Goal: Task Accomplishment & Management: Manage account settings

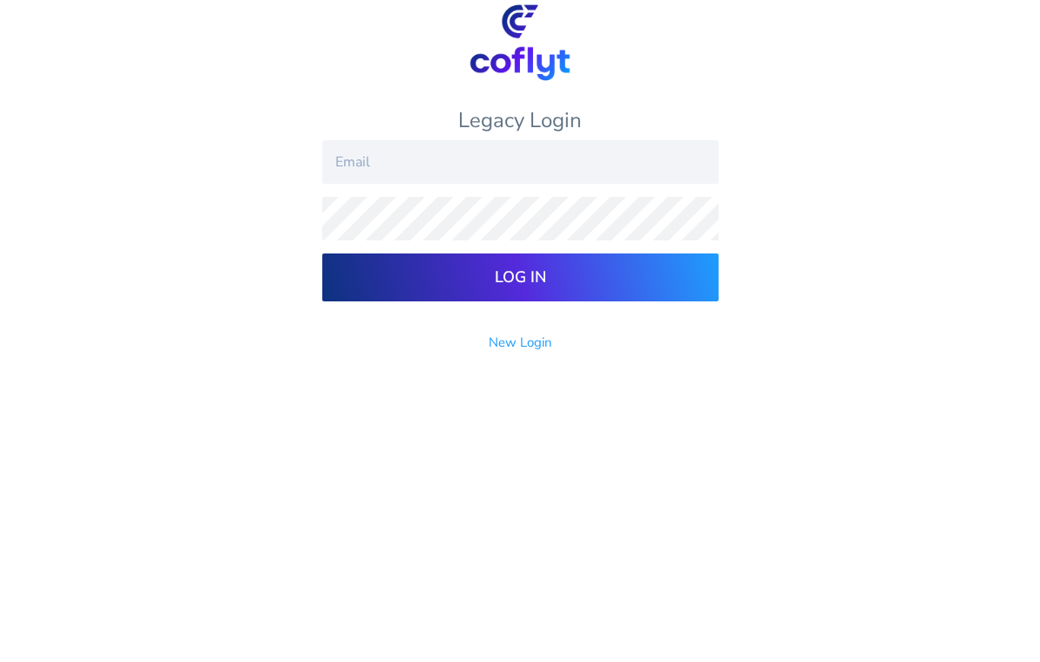
type input "Luke.S.Frank@gmail.com"
click at [520, 413] on input "Log In" at bounding box center [520, 437] width 396 height 48
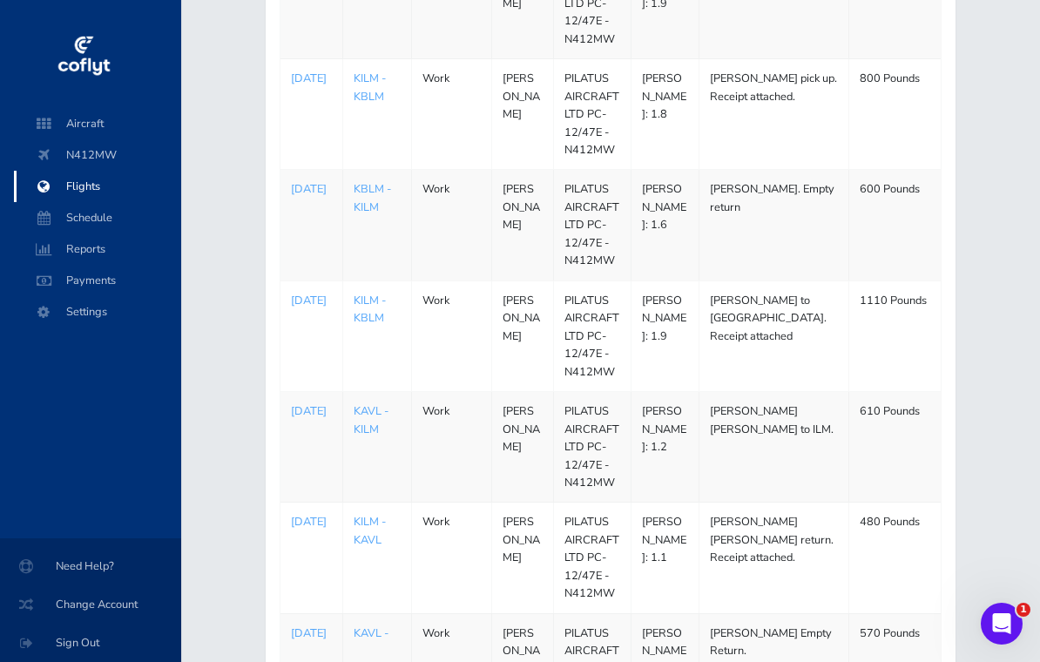
scroll to position [597, 0]
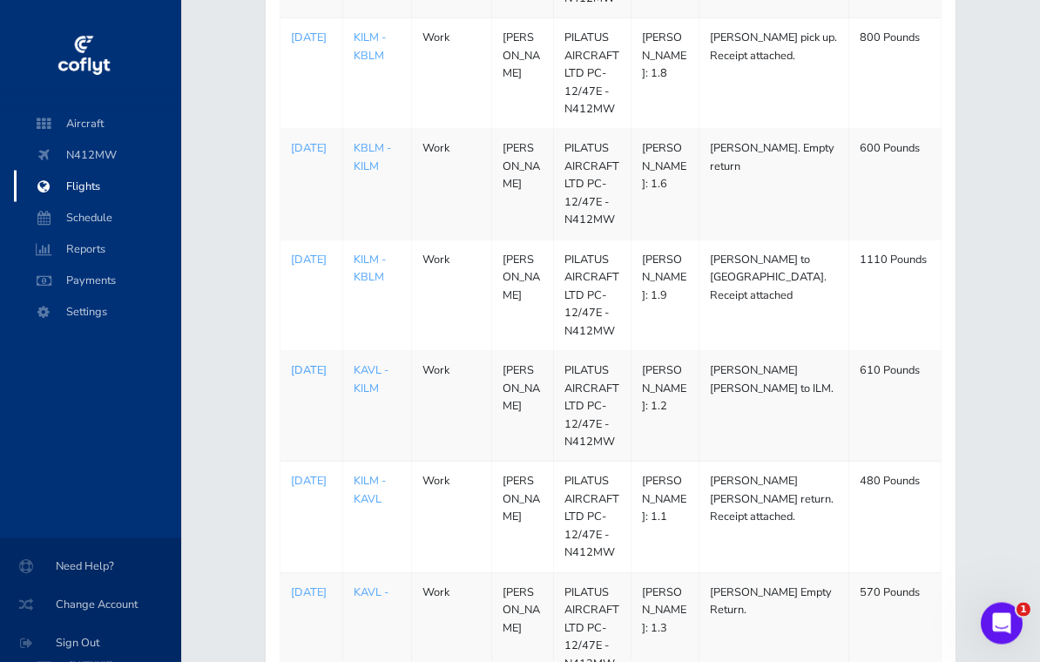
click at [309, 371] on p "Aug 20, 2025" at bounding box center [311, 370] width 41 height 17
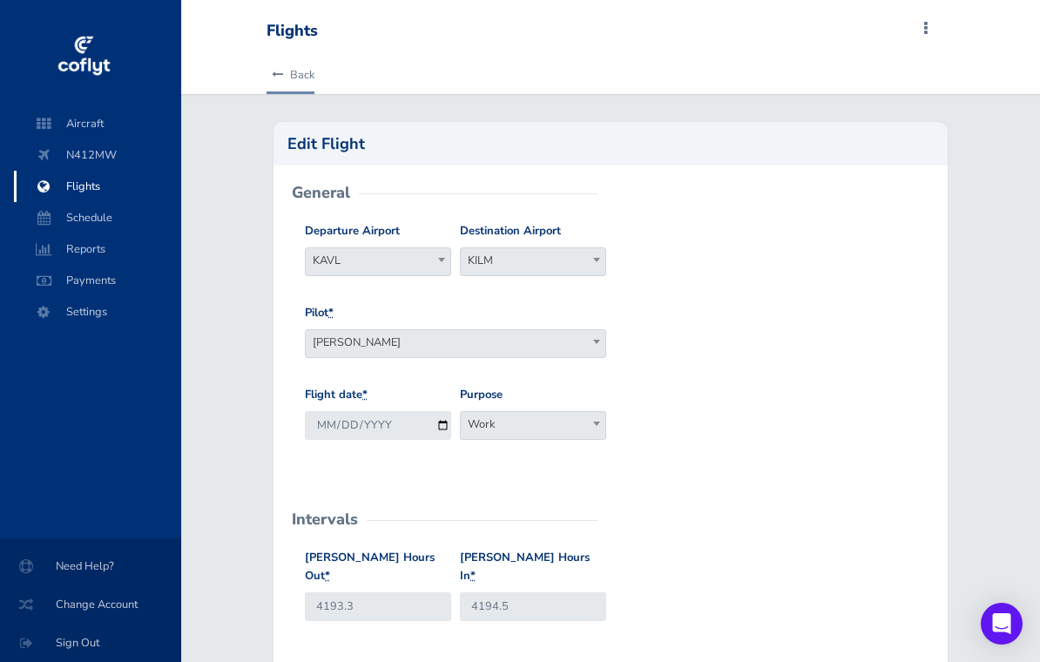
click at [297, 71] on link "Back" at bounding box center [291, 75] width 48 height 38
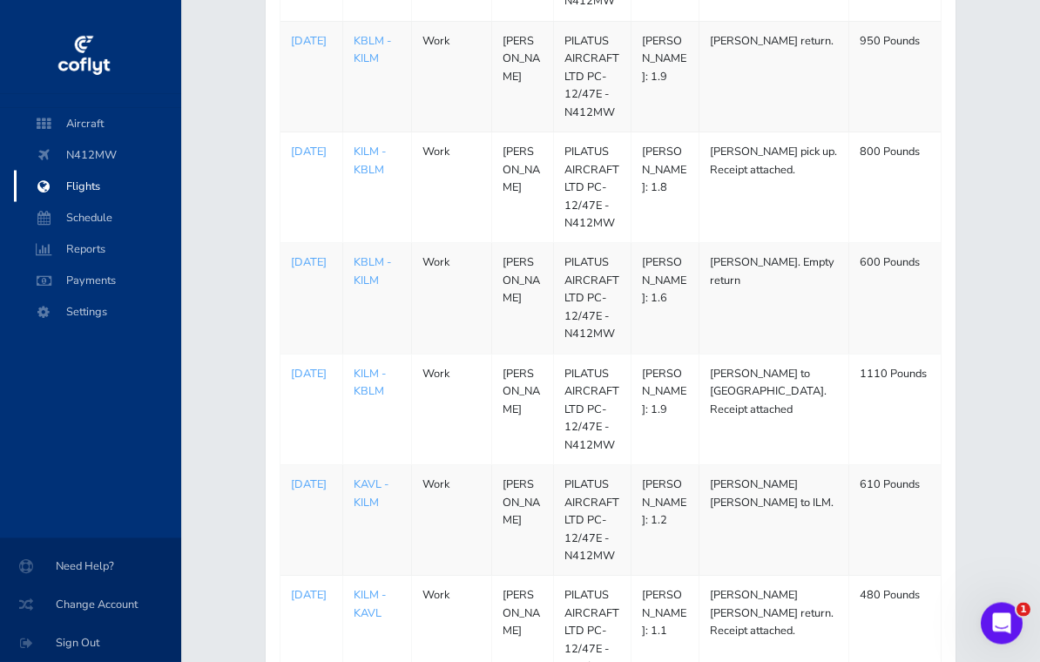
scroll to position [484, 0]
click at [309, 257] on p "[DATE]" at bounding box center [311, 262] width 41 height 17
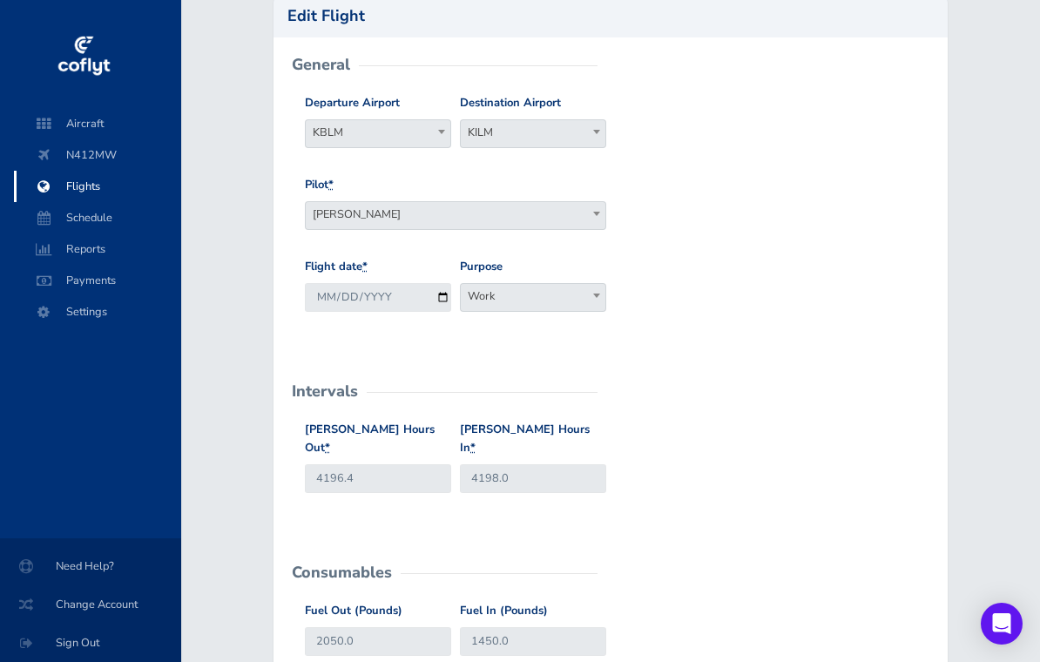
scroll to position [125, 0]
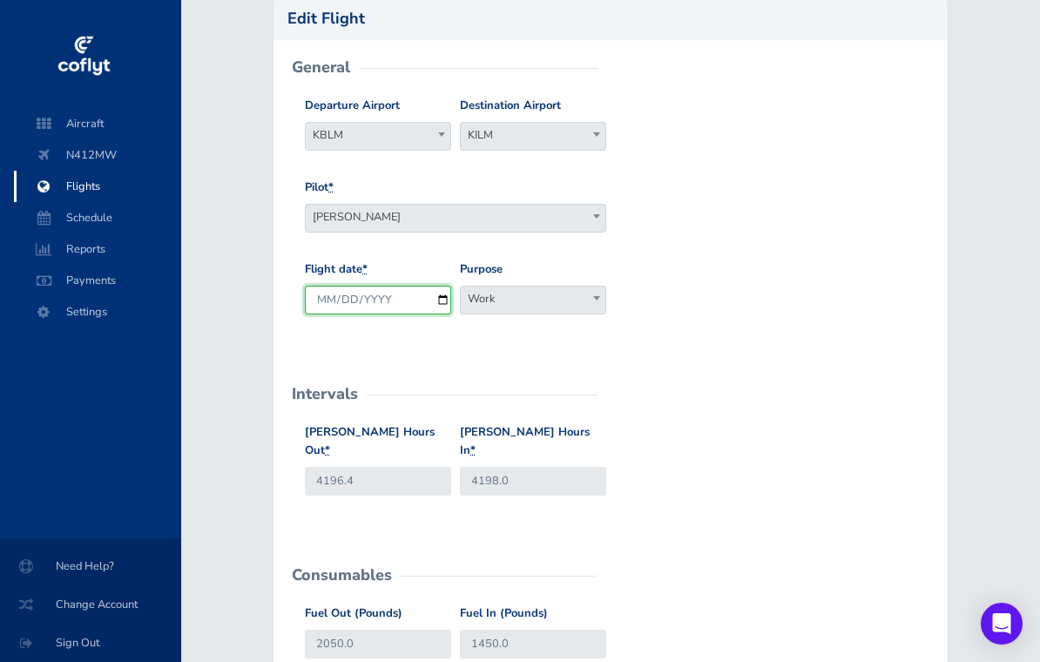
click at [407, 297] on input "2025-08-22" at bounding box center [378, 300] width 146 height 29
type input "2025-08-21"
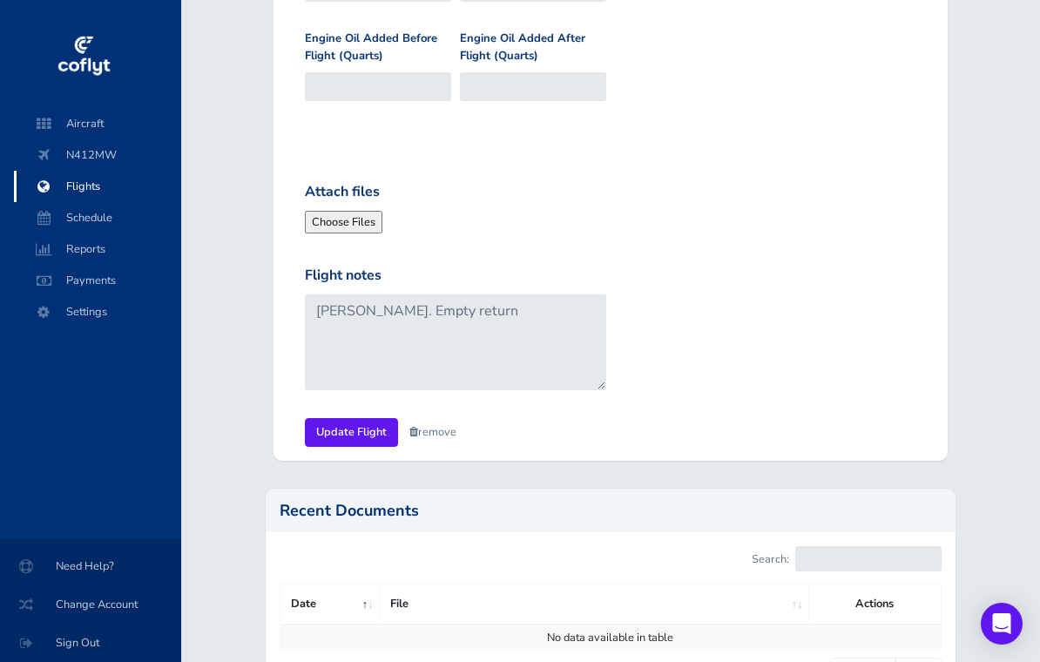
scroll to position [951, 0]
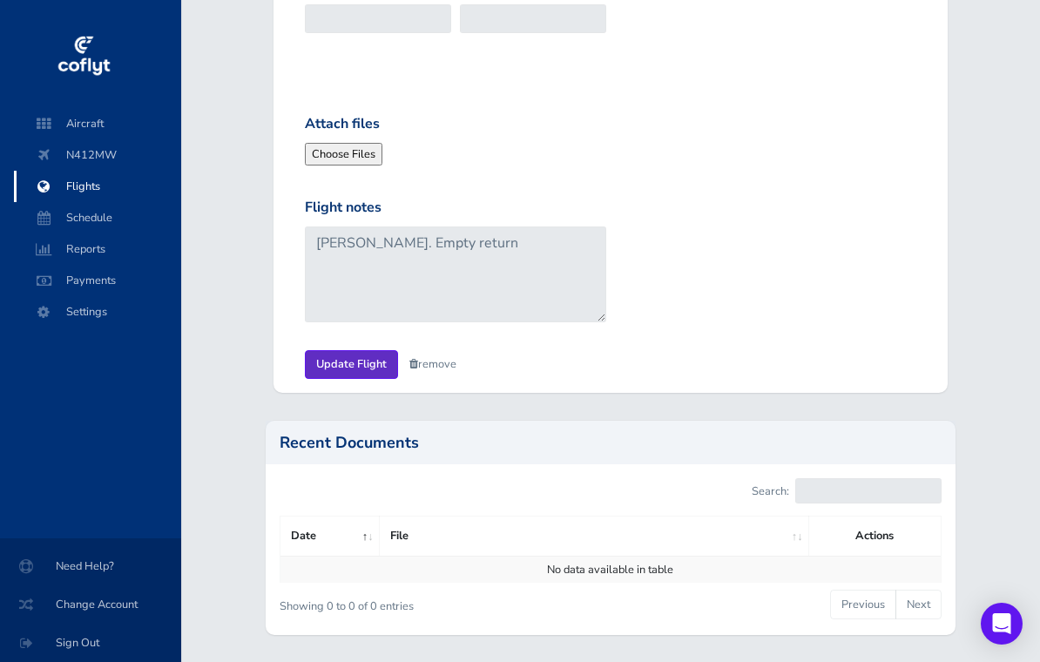
click at [361, 350] on input "Update Flight" at bounding box center [351, 364] width 93 height 29
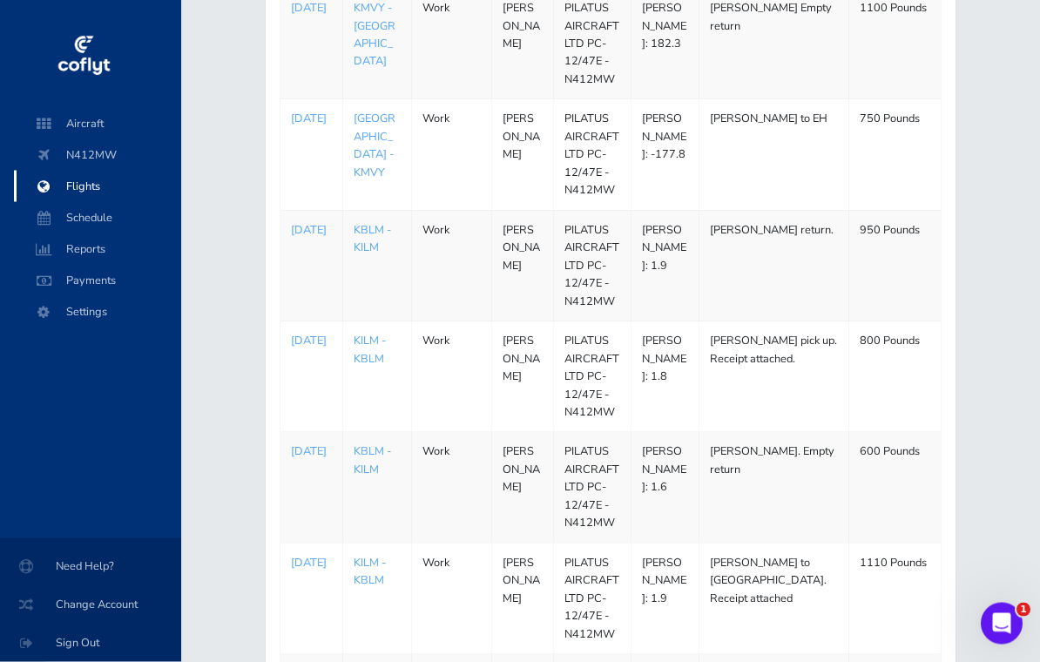
scroll to position [294, 0]
click at [374, 454] on link "KBLM - KILM" at bounding box center [372, 460] width 37 height 33
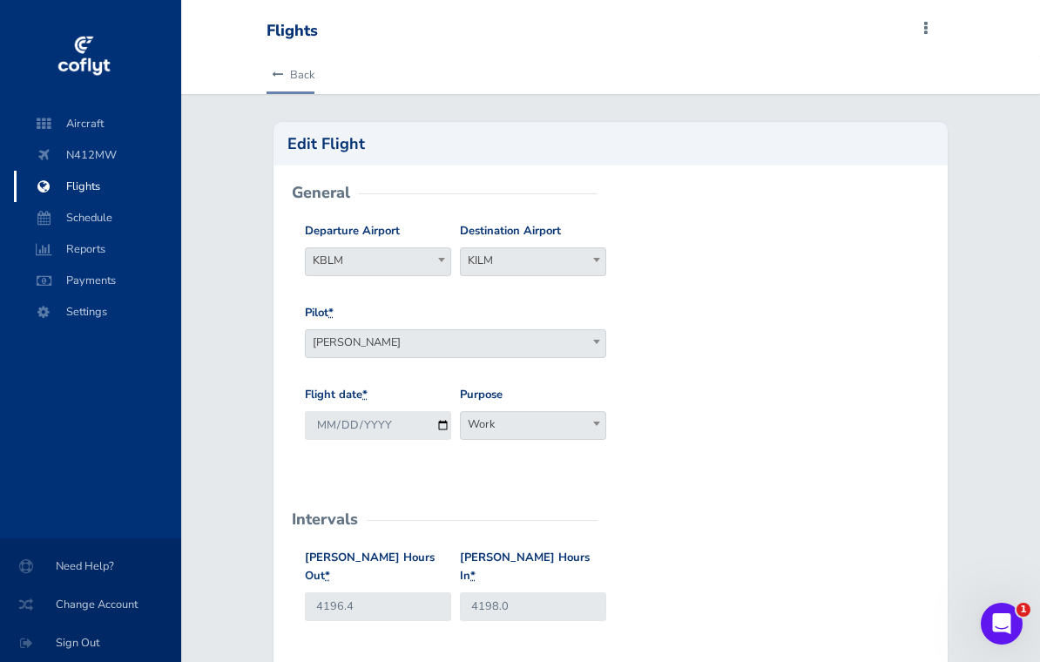
click at [303, 74] on link "Back" at bounding box center [291, 75] width 48 height 38
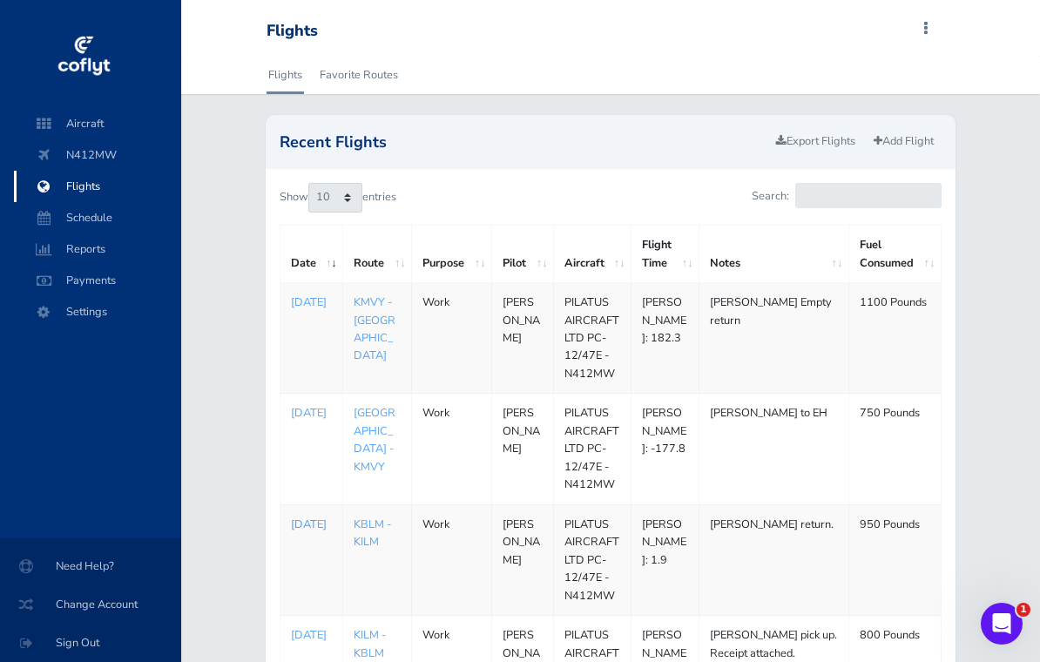
click at [315, 526] on p "[DATE]" at bounding box center [311, 524] width 41 height 17
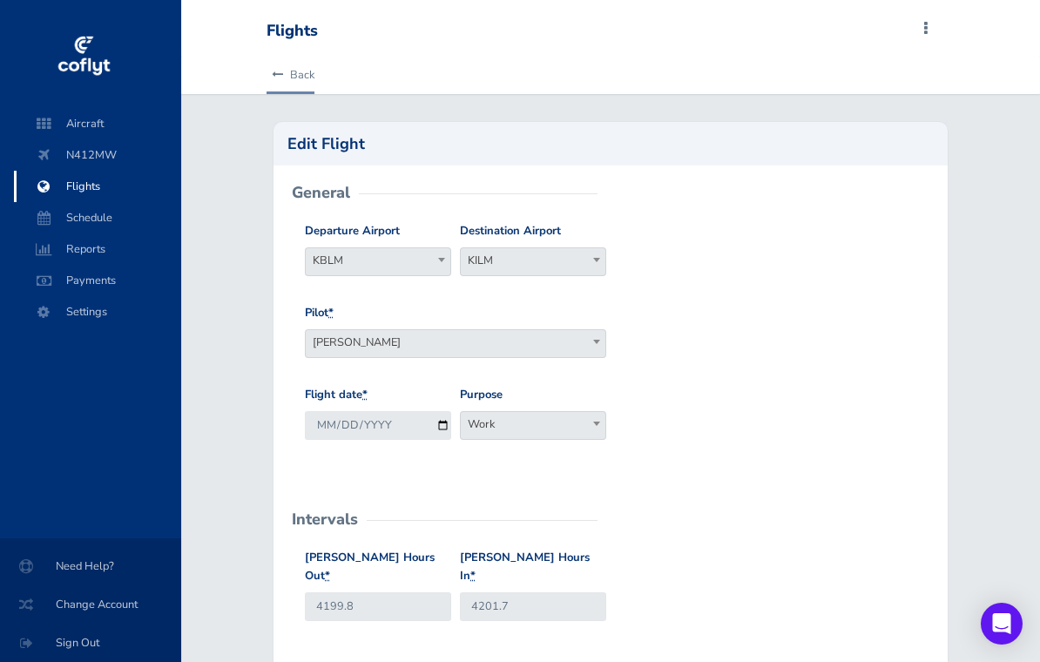
click at [305, 67] on link "Back" at bounding box center [291, 75] width 48 height 38
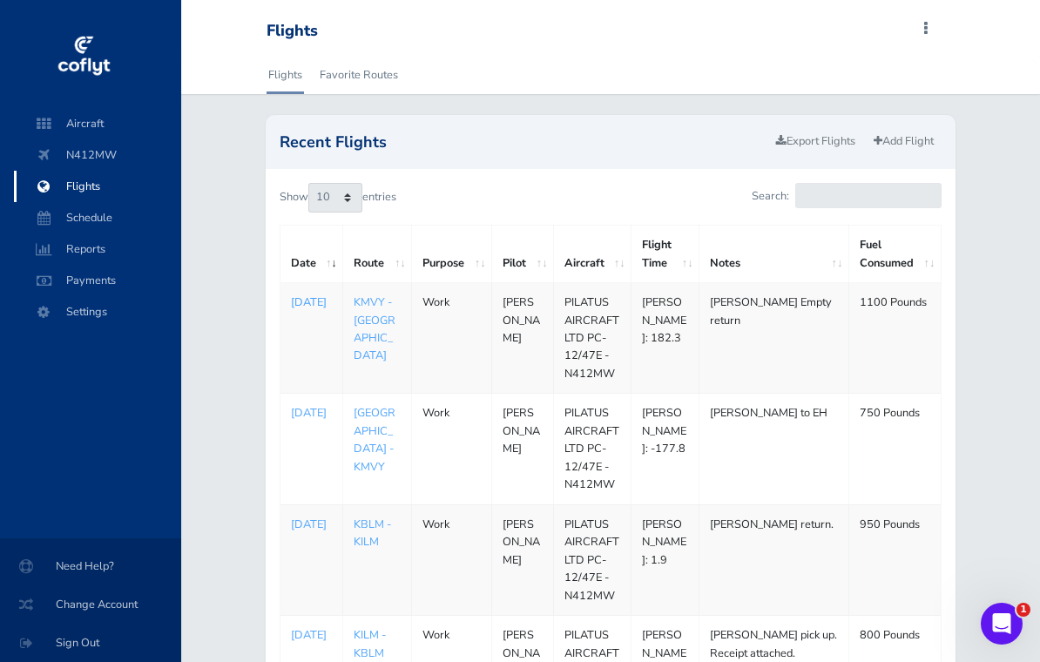
click at [317, 311] on p "Aug 25, 2025" at bounding box center [311, 302] width 41 height 17
click at [89, 162] on span "N412MW" at bounding box center [97, 154] width 132 height 31
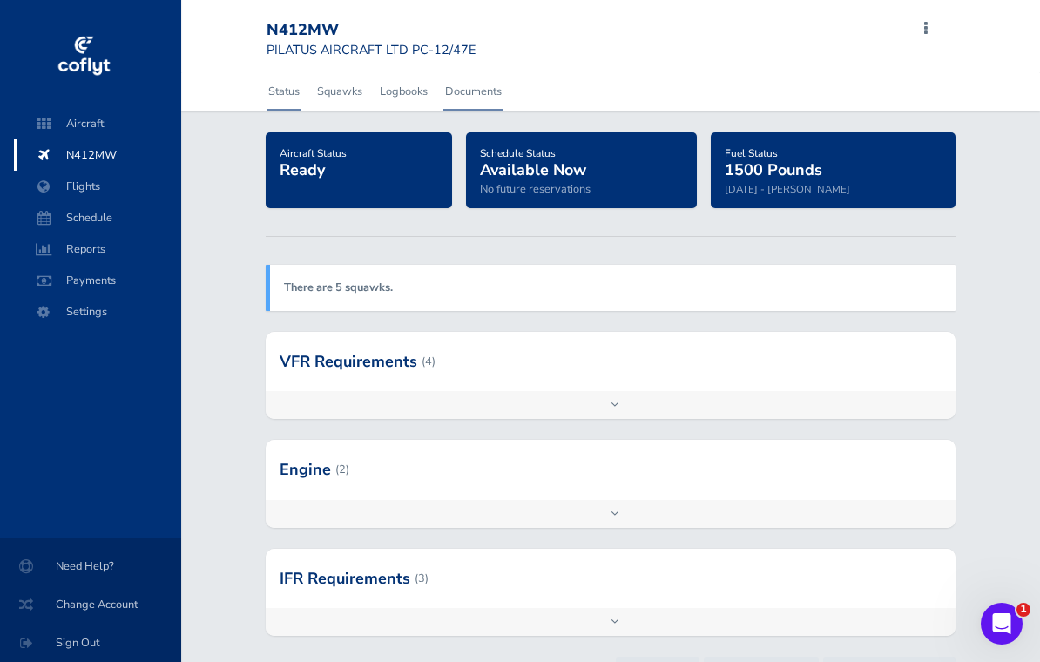
click at [474, 80] on link "Documents" at bounding box center [473, 91] width 60 height 38
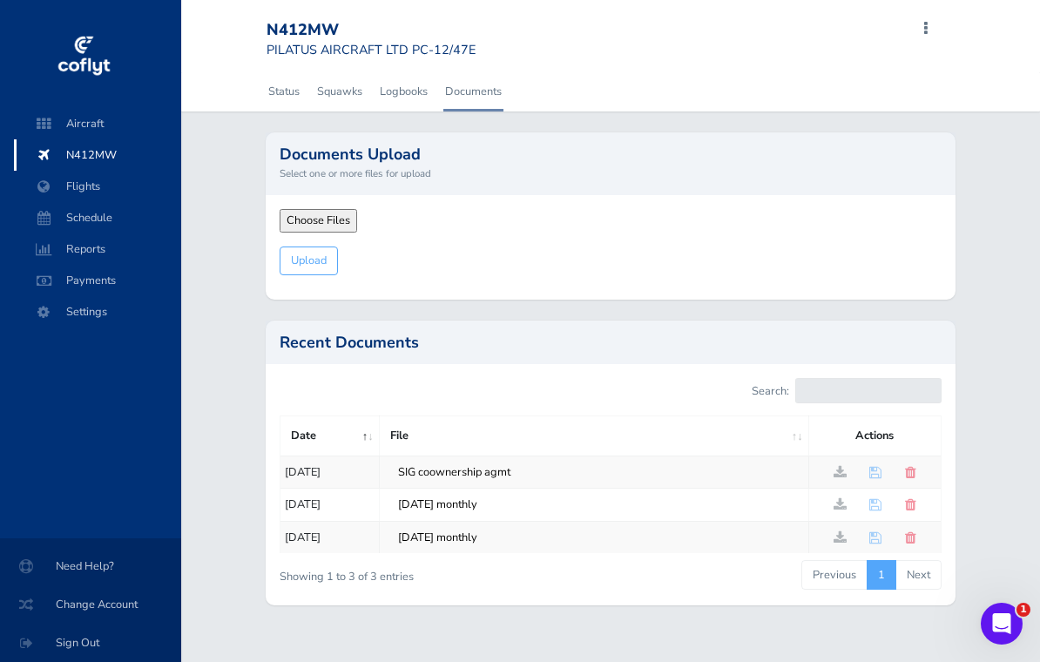
click at [466, 463] on input "SIG coownership agmt" at bounding box center [605, 472] width 420 height 23
click at [844, 467] on span at bounding box center [840, 472] width 13 height 14
click at [838, 469] on span at bounding box center [840, 472] width 13 height 14
